Goal: Find specific page/section: Find specific page/section

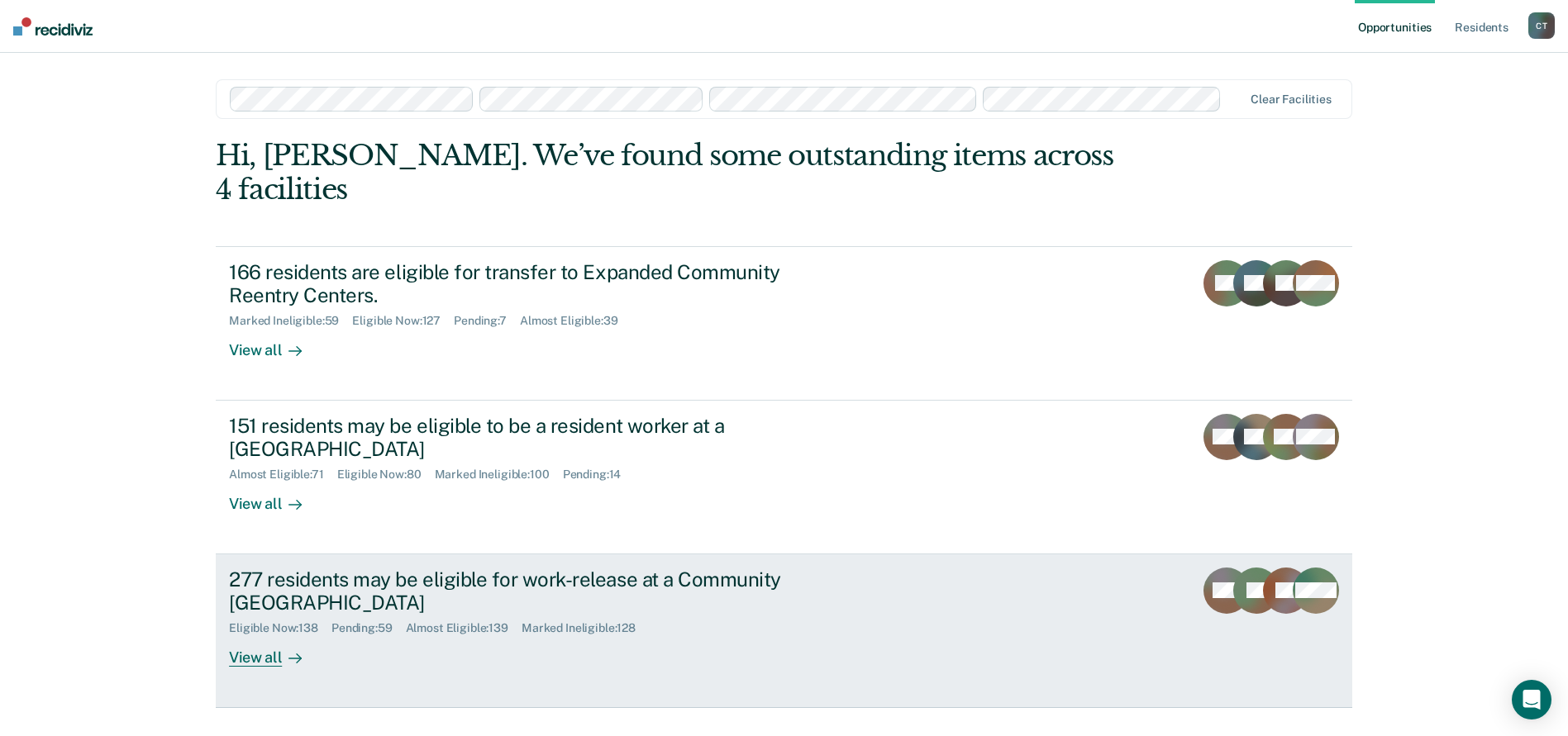
click at [526, 625] on div "277 residents may be eligible for work-release at a Community Reentry Center El…" at bounding box center [539, 617] width 620 height 100
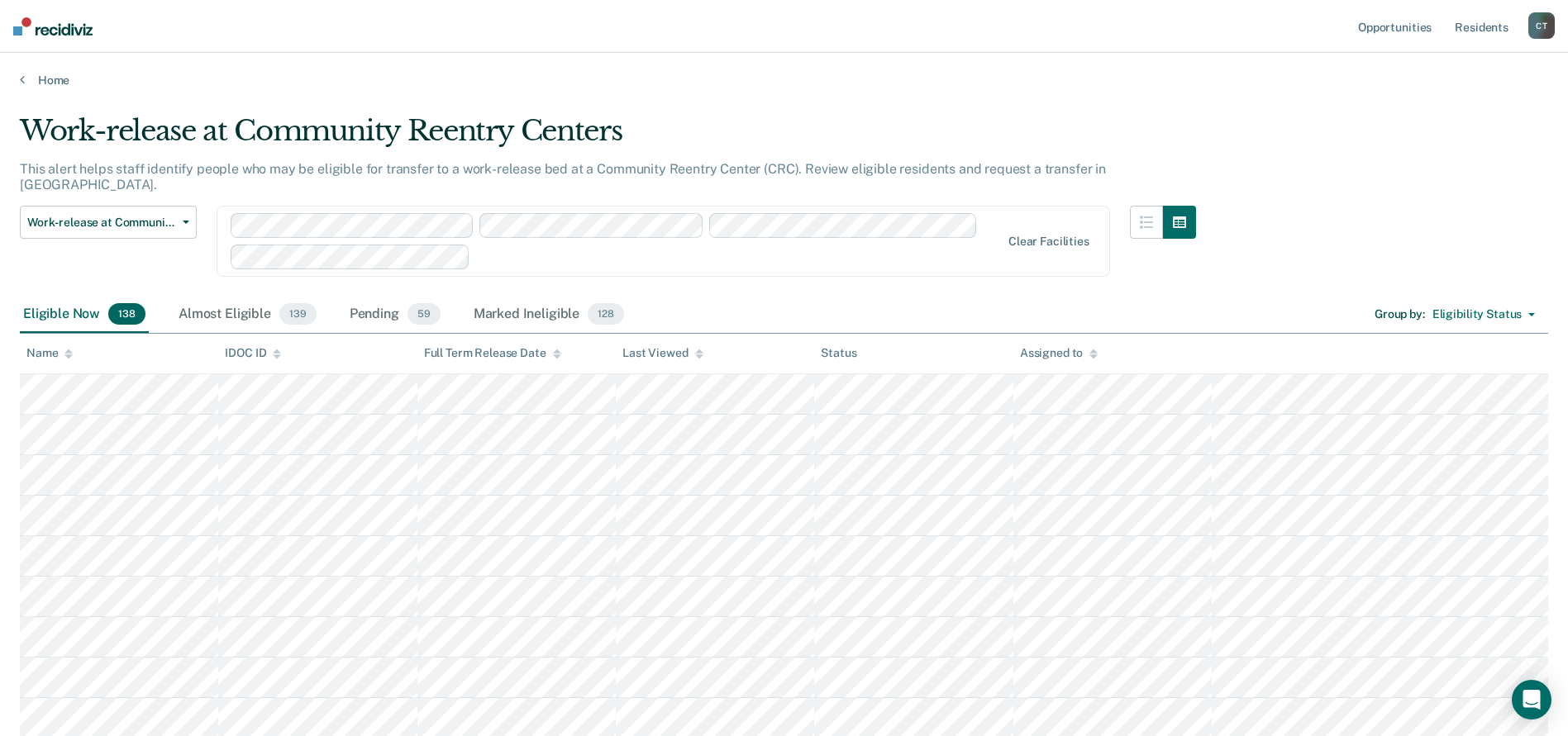
scroll to position [1709, 0]
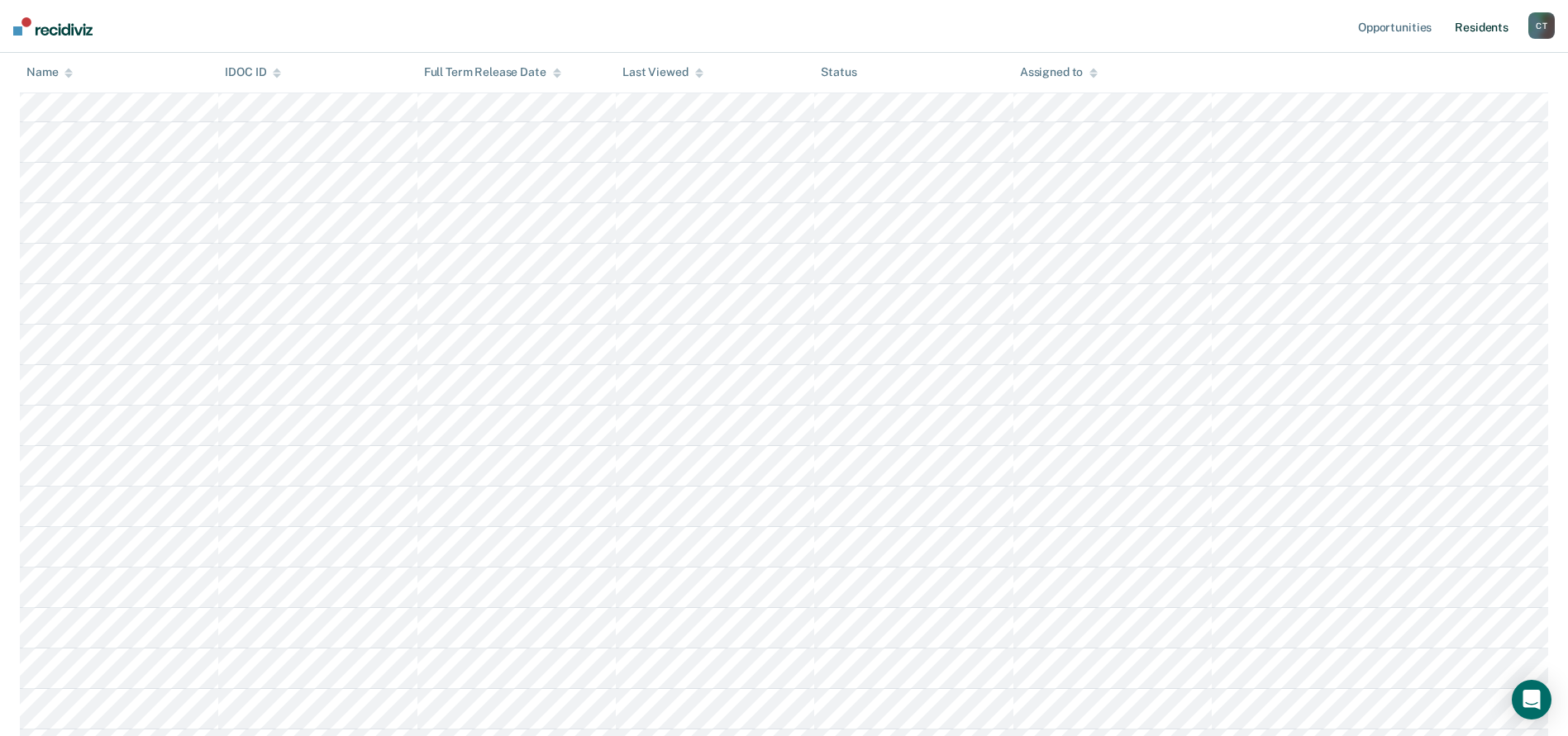
click at [1492, 31] on link "Resident s" at bounding box center [1481, 26] width 60 height 53
